Goal: Navigation & Orientation: Find specific page/section

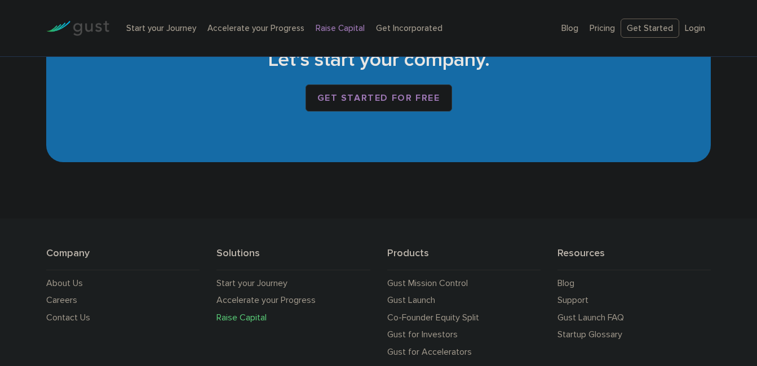
scroll to position [1942, 0]
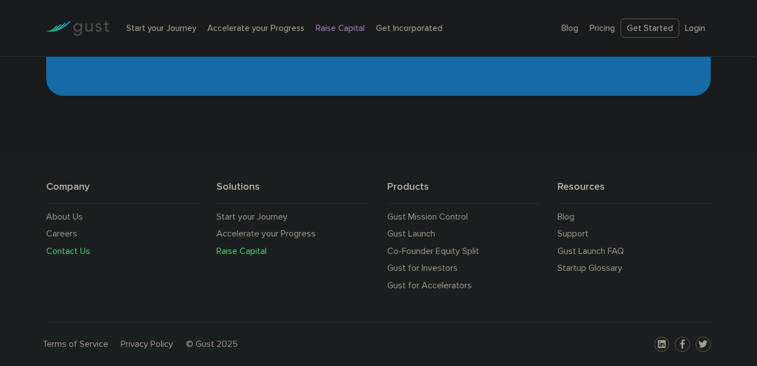
click at [65, 251] on link "Contact Us" at bounding box center [68, 251] width 44 height 11
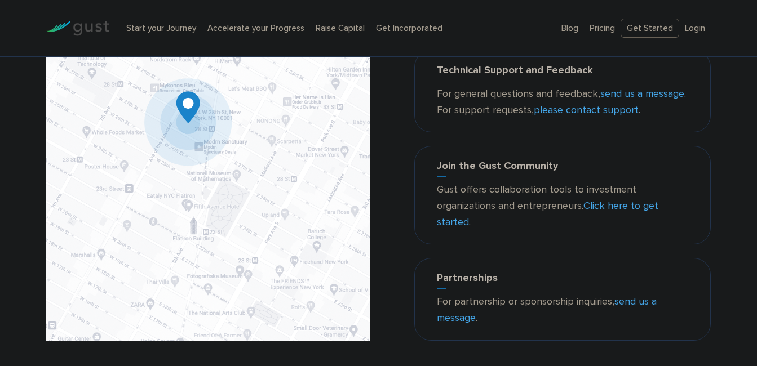
scroll to position [143, 0]
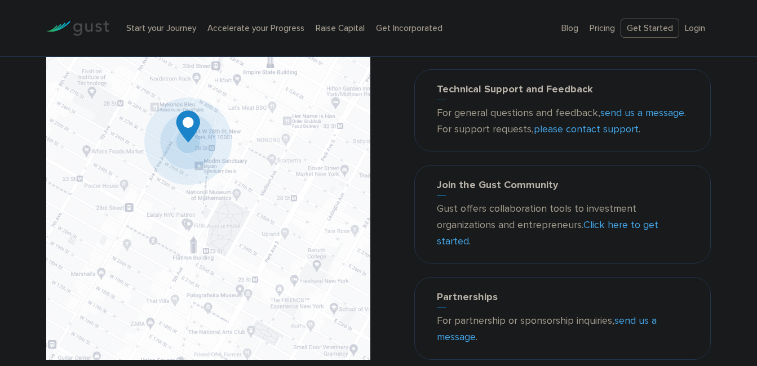
click at [187, 127] on img at bounding box center [208, 146] width 324 height 430
click at [181, 142] on img at bounding box center [208, 146] width 324 height 430
drag, startPoint x: 755, startPoint y: 156, endPoint x: 755, endPoint y: 129, distance: 26.5
click at [755, 129] on div "Contact Us Corporate Headquarters Gust, Inc. 188 Grand Street Second Floor New …" at bounding box center [378, 152] width 757 height 443
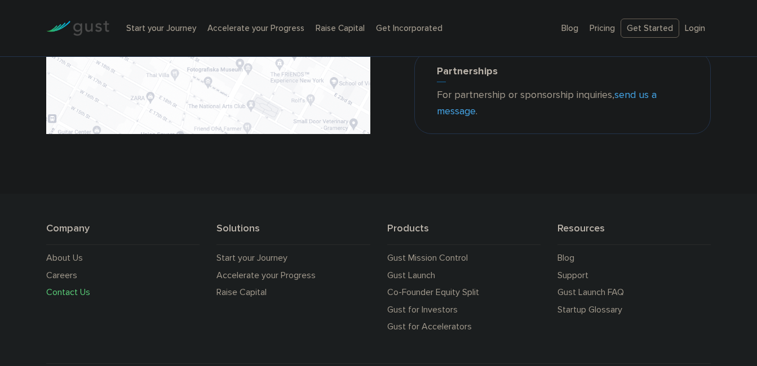
scroll to position [410, 0]
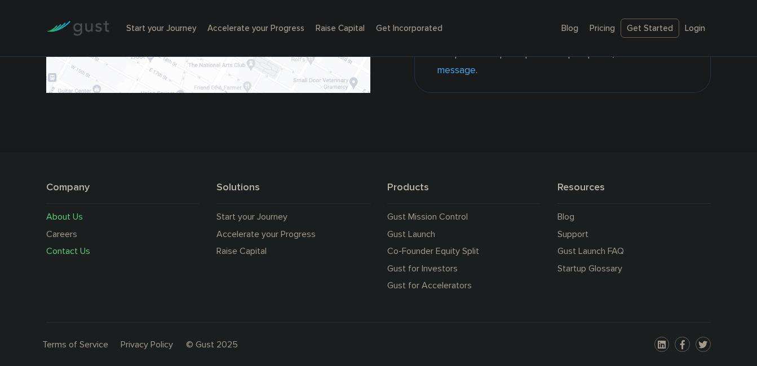
click at [68, 216] on link "About Us" at bounding box center [64, 216] width 37 height 11
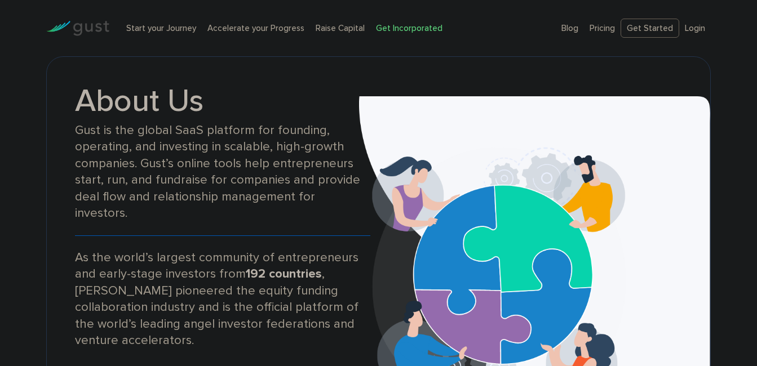
click at [414, 28] on link "Get Incorporated" at bounding box center [409, 28] width 67 height 10
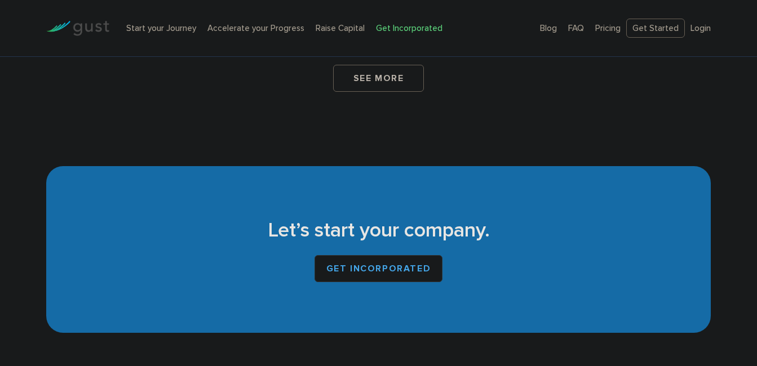
scroll to position [7004, 0]
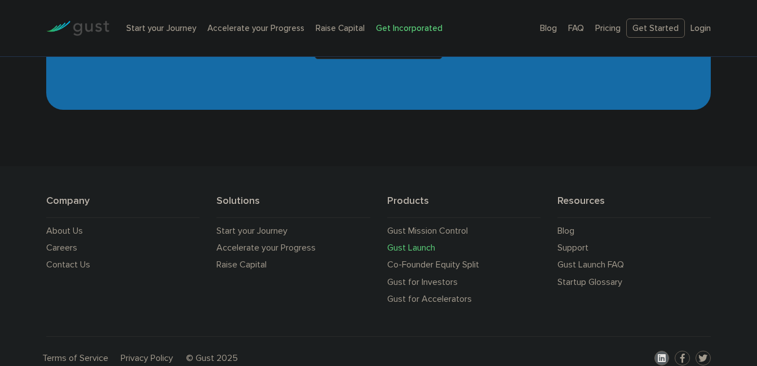
click at [665, 354] on icon at bounding box center [662, 358] width 8 height 9
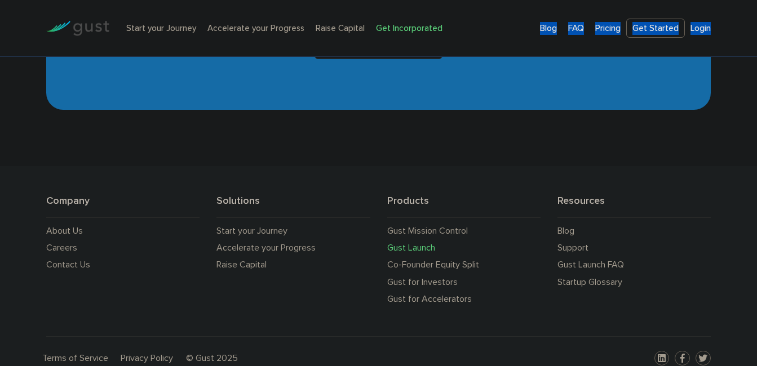
drag, startPoint x: 723, startPoint y: 81, endPoint x: 485, endPoint y: 32, distance: 242.8
drag, startPoint x: 485, startPoint y: 32, endPoint x: 585, endPoint y: 143, distance: 148.9
click at [85, 353] on link "Terms of Service" at bounding box center [75, 358] width 66 height 11
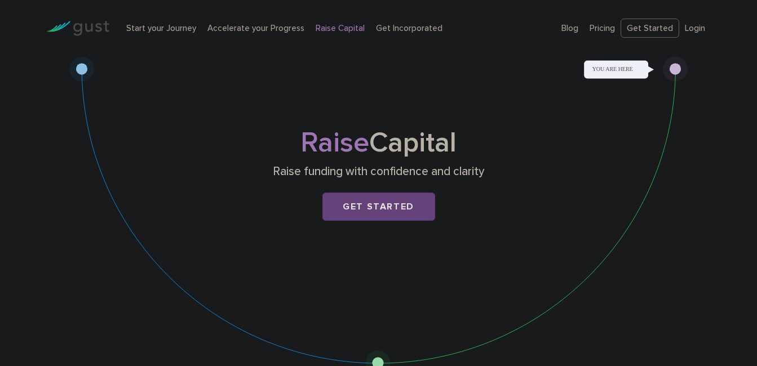
drag, startPoint x: 721, startPoint y: 199, endPoint x: 701, endPoint y: 293, distance: 95.8
click at [701, 293] on div "Raise Capital Raise funding with confidence and clarity Get Started" at bounding box center [378, 216] width 757 height 320
click at [179, 29] on link "Start your Journey" at bounding box center [161, 28] width 70 height 10
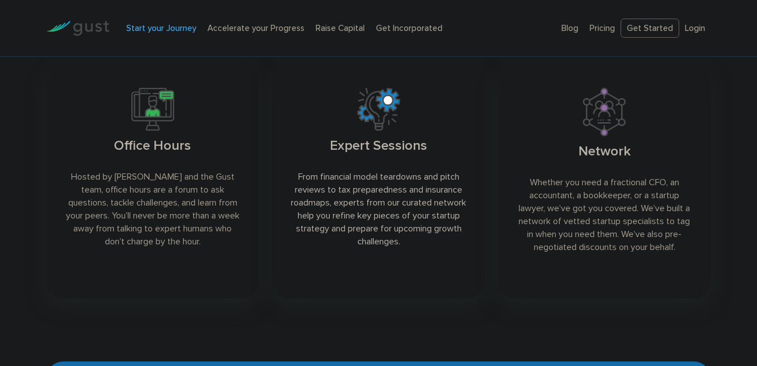
scroll to position [2126, 0]
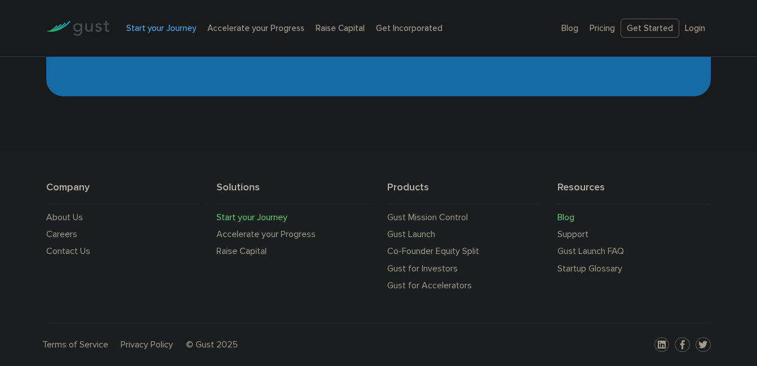
click at [567, 221] on link "Blog" at bounding box center [566, 217] width 17 height 11
